Goal: Task Accomplishment & Management: Manage account settings

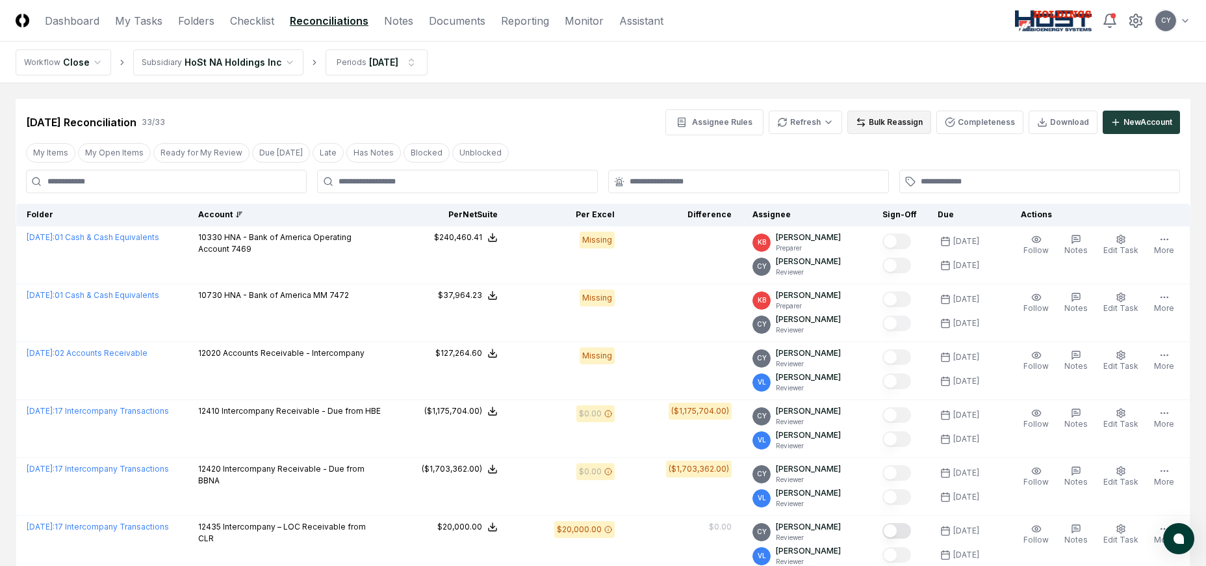
click at [880, 130] on button "Bulk Reassign" at bounding box center [890, 122] width 84 height 23
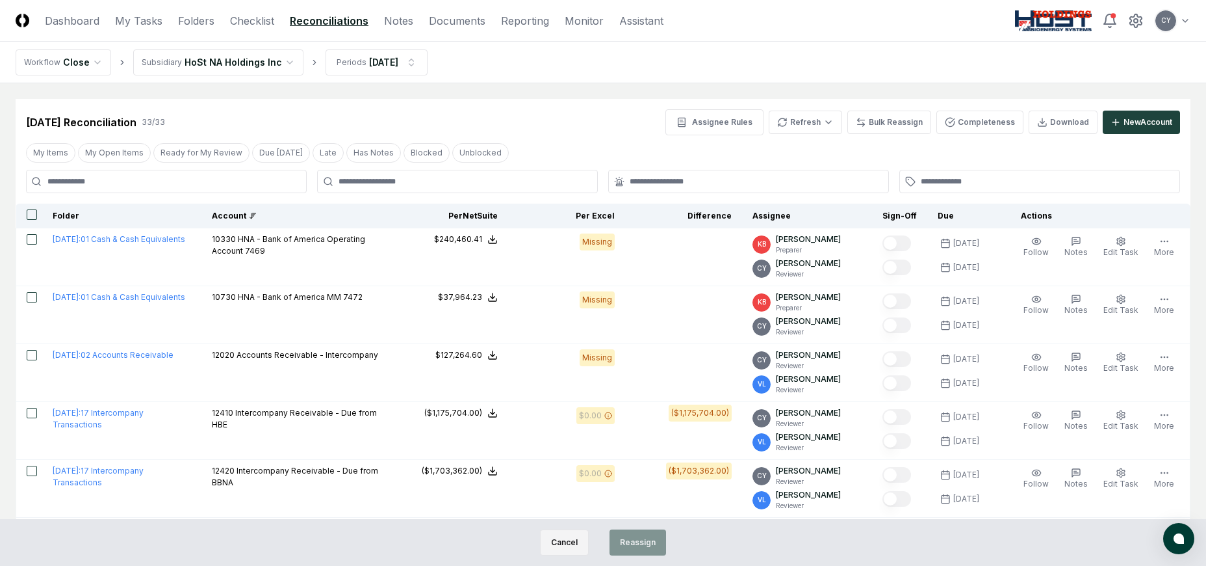
drag, startPoint x: 563, startPoint y: 544, endPoint x: 570, endPoint y: 541, distance: 7.6
click at [564, 545] on button "Cancel" at bounding box center [564, 542] width 49 height 26
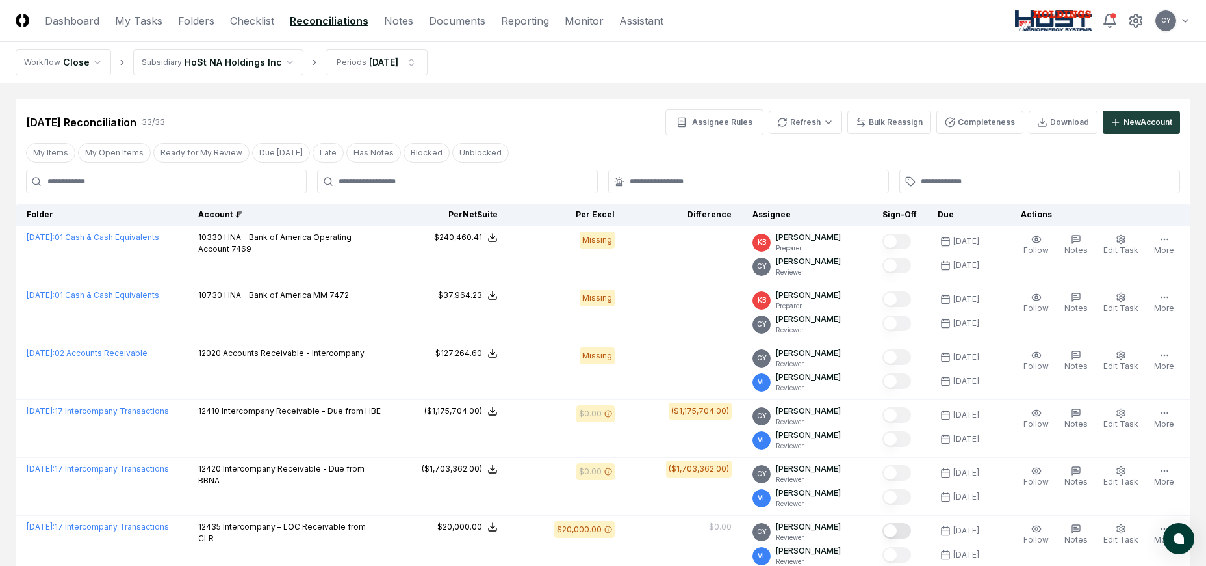
drag, startPoint x: 259, startPoint y: 25, endPoint x: 291, endPoint y: 33, distance: 33.0
click at [259, 25] on link "Checklist" at bounding box center [252, 21] width 44 height 16
